Goal: Information Seeking & Learning: Check status

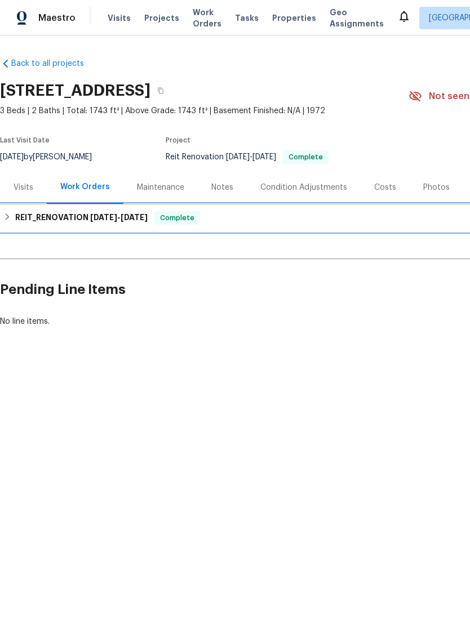
click at [60, 220] on h6 "REIT_RENOVATION 7/8/25 - 8/6/25" at bounding box center [81, 218] width 132 height 14
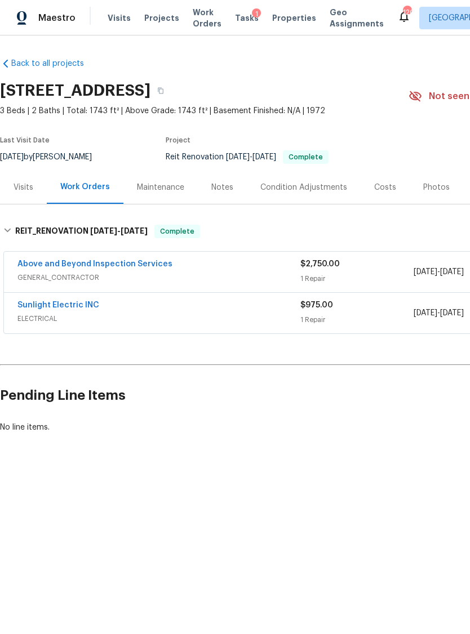
click at [58, 305] on link "Sunlight Electric INC" at bounding box center [58, 305] width 82 height 8
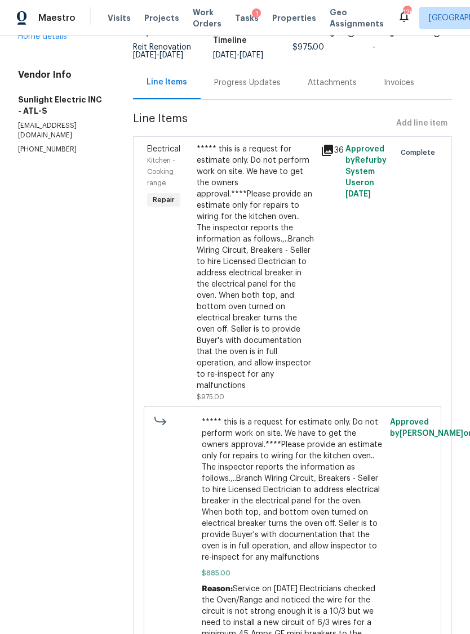
scroll to position [29, 0]
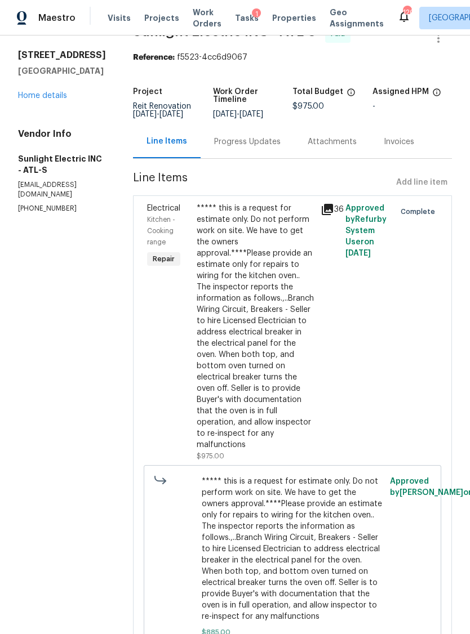
click at [333, 206] on icon at bounding box center [327, 209] width 11 height 11
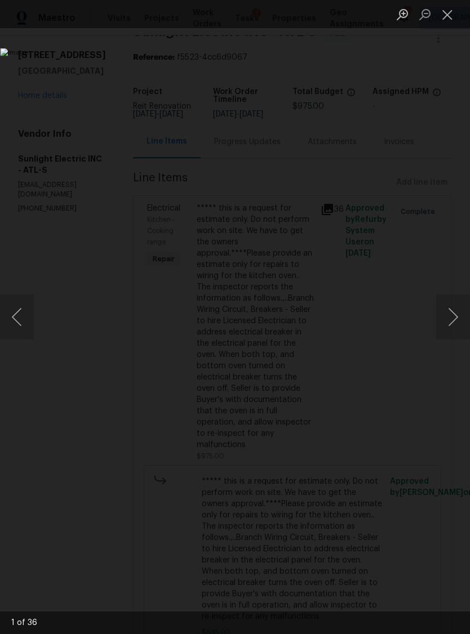
click at [443, 312] on button "Next image" at bounding box center [453, 317] width 34 height 45
click at [436, 320] on button "Next image" at bounding box center [453, 317] width 34 height 45
click at [398, 323] on img "Lightbox" at bounding box center [199, 317] width 398 height 538
click at [448, 315] on button "Next image" at bounding box center [453, 317] width 34 height 45
click at [444, 319] on button "Next image" at bounding box center [453, 317] width 34 height 45
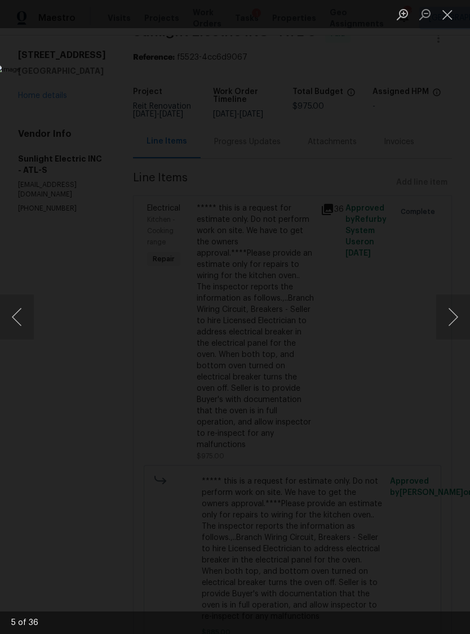
click at [446, 317] on button "Next image" at bounding box center [453, 317] width 34 height 45
click at [442, 320] on button "Next image" at bounding box center [453, 317] width 34 height 45
click at [443, 323] on button "Next image" at bounding box center [453, 317] width 34 height 45
click at [442, 322] on button "Next image" at bounding box center [453, 317] width 34 height 45
click at [442, 319] on button "Next image" at bounding box center [453, 317] width 34 height 45
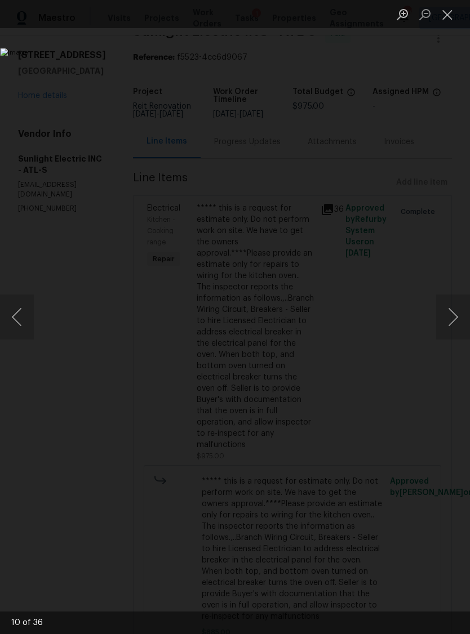
click at [437, 320] on button "Next image" at bounding box center [453, 317] width 34 height 45
click at [437, 315] on button "Next image" at bounding box center [453, 317] width 34 height 45
click at [443, 314] on button "Next image" at bounding box center [453, 317] width 34 height 45
click at [440, 313] on button "Next image" at bounding box center [453, 317] width 34 height 45
click at [440, 315] on button "Next image" at bounding box center [453, 317] width 34 height 45
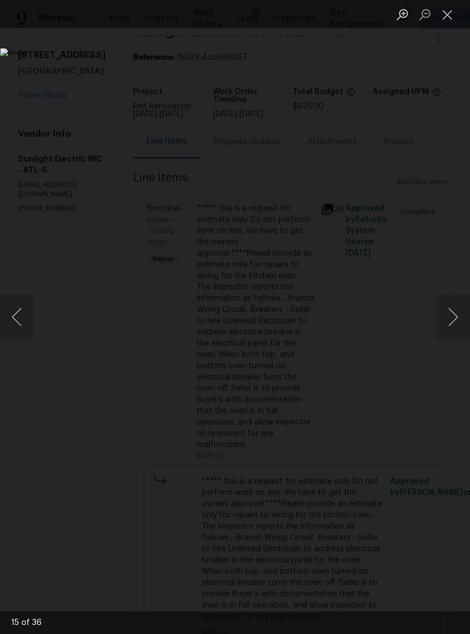
click at [443, 310] on button "Next image" at bounding box center [453, 317] width 34 height 45
click at [444, 311] on button "Next image" at bounding box center [453, 317] width 34 height 45
click at [447, 312] on button "Next image" at bounding box center [453, 317] width 34 height 45
click at [440, 319] on button "Next image" at bounding box center [453, 317] width 34 height 45
click at [440, 318] on button "Next image" at bounding box center [453, 317] width 34 height 45
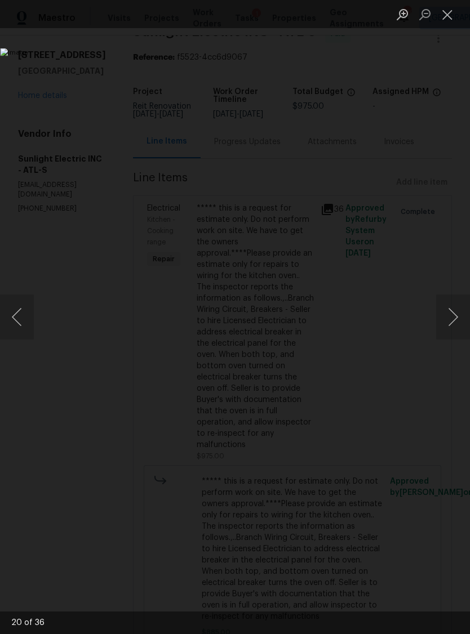
click at [443, 315] on button "Next image" at bounding box center [453, 317] width 34 height 45
click at [437, 316] on button "Next image" at bounding box center [453, 317] width 34 height 45
click at [445, 313] on button "Next image" at bounding box center [453, 317] width 34 height 45
click at [445, 314] on button "Next image" at bounding box center [453, 317] width 34 height 45
click at [44, 330] on img "Lightbox" at bounding box center [199, 317] width 398 height 538
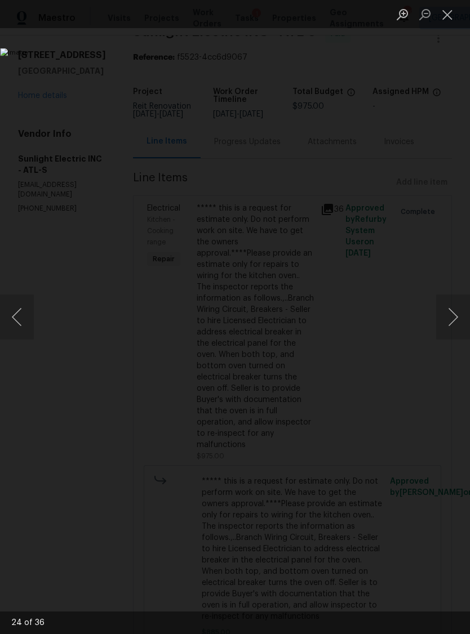
click at [29, 322] on button "Previous image" at bounding box center [17, 317] width 34 height 45
click at [450, 309] on button "Next image" at bounding box center [453, 317] width 34 height 45
click at [444, 307] on button "Next image" at bounding box center [453, 317] width 34 height 45
click at [447, 306] on button "Next image" at bounding box center [453, 317] width 34 height 45
click at [451, 309] on button "Next image" at bounding box center [453, 317] width 34 height 45
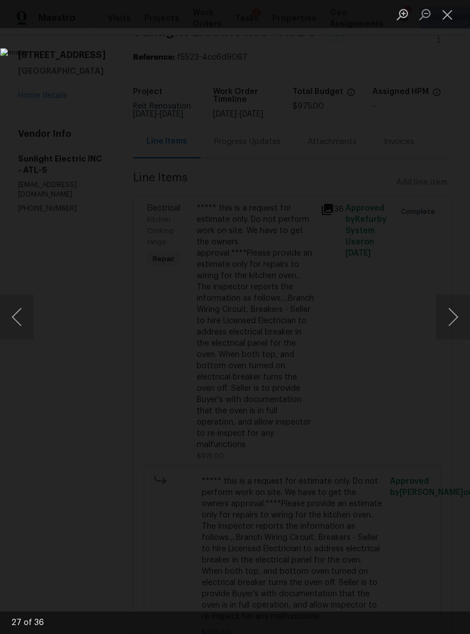
click at [446, 309] on button "Next image" at bounding box center [453, 317] width 34 height 45
click at [439, 307] on button "Next image" at bounding box center [453, 317] width 34 height 45
click at [442, 309] on button "Next image" at bounding box center [453, 317] width 34 height 45
click at [445, 313] on button "Next image" at bounding box center [453, 317] width 34 height 45
click at [442, 318] on button "Next image" at bounding box center [453, 317] width 34 height 45
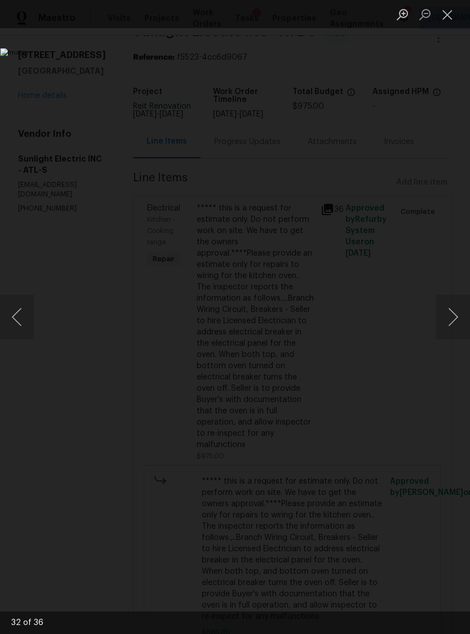
click at [447, 306] on button "Next image" at bounding box center [453, 317] width 34 height 45
click at [446, 307] on button "Next image" at bounding box center [453, 317] width 34 height 45
click at [449, 309] on button "Next image" at bounding box center [453, 317] width 34 height 45
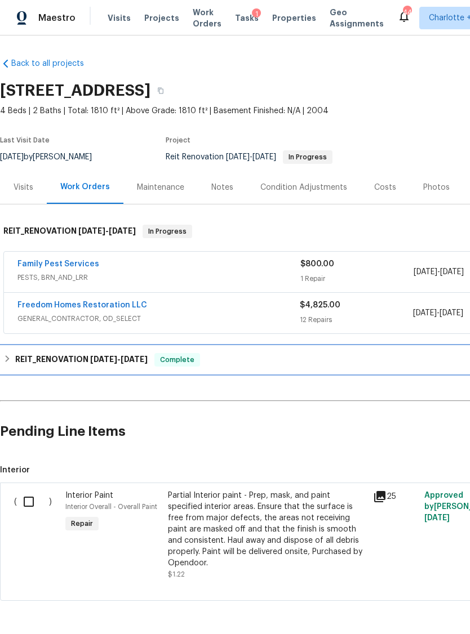
click at [56, 361] on h6 "REIT_RENOVATION [DATE] - [DATE]" at bounding box center [81, 360] width 132 height 14
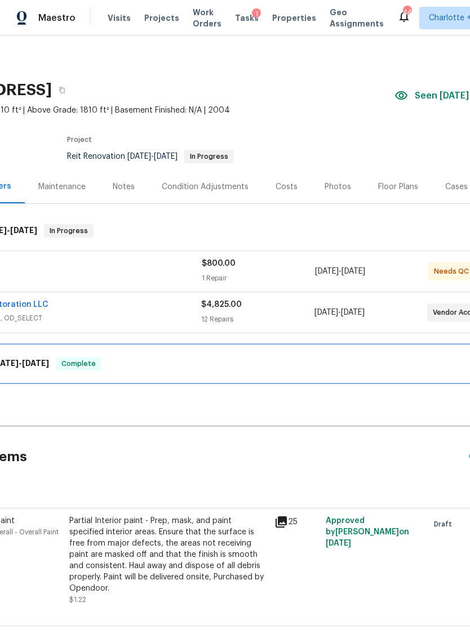
scroll to position [1, 103]
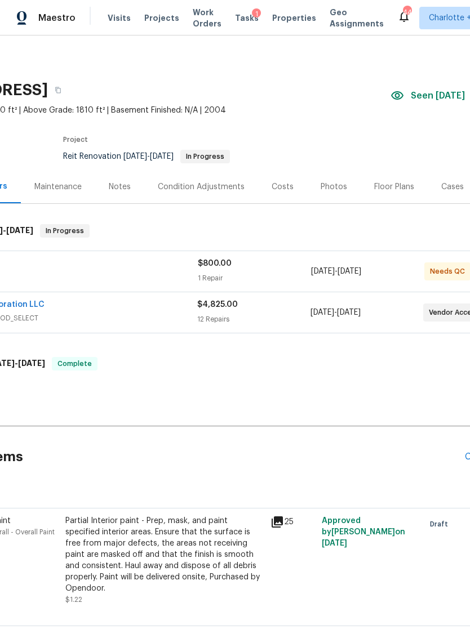
click at [274, 187] on div "Costs" at bounding box center [282, 186] width 22 height 11
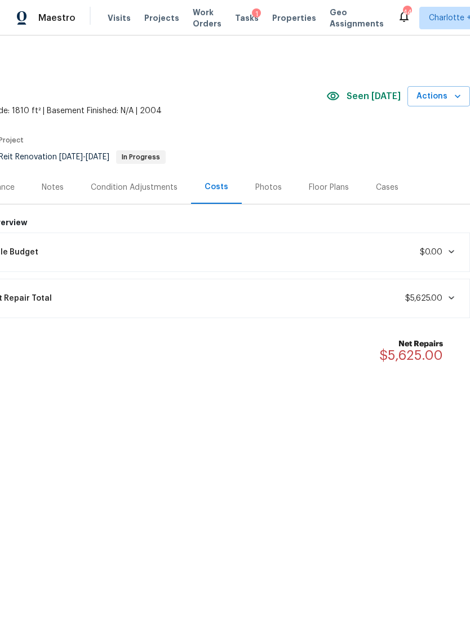
scroll to position [0, 167]
